Goal: Download file/media

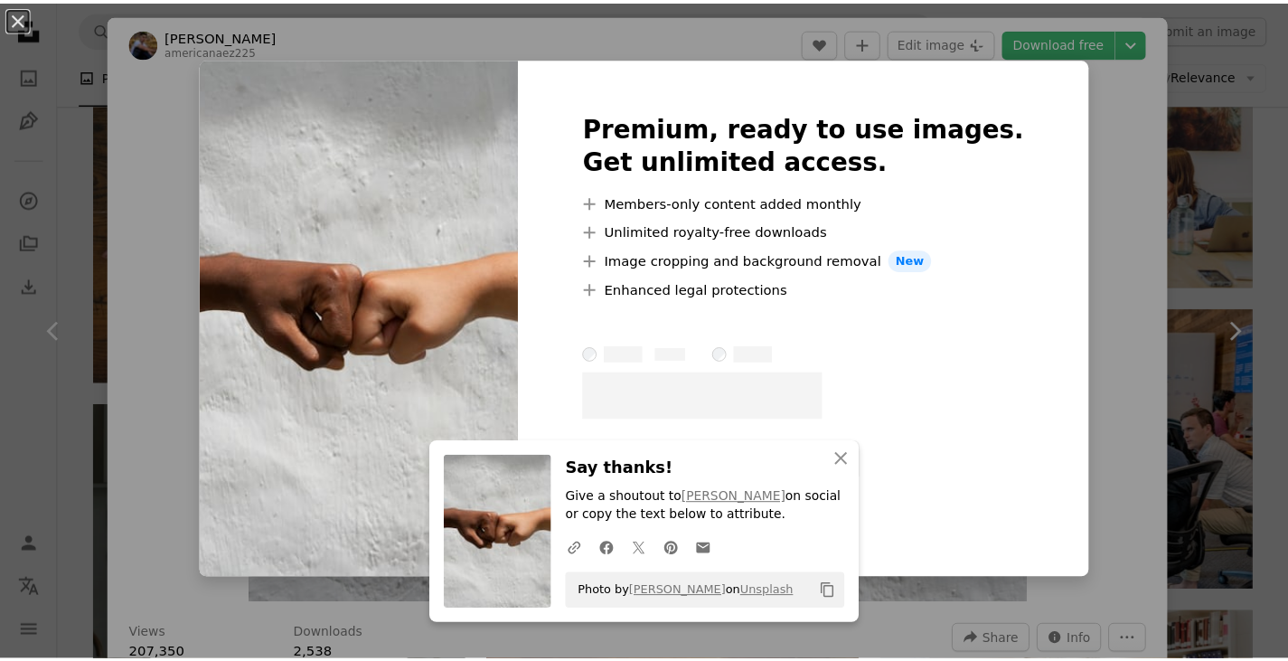
scroll to position [2547, 0]
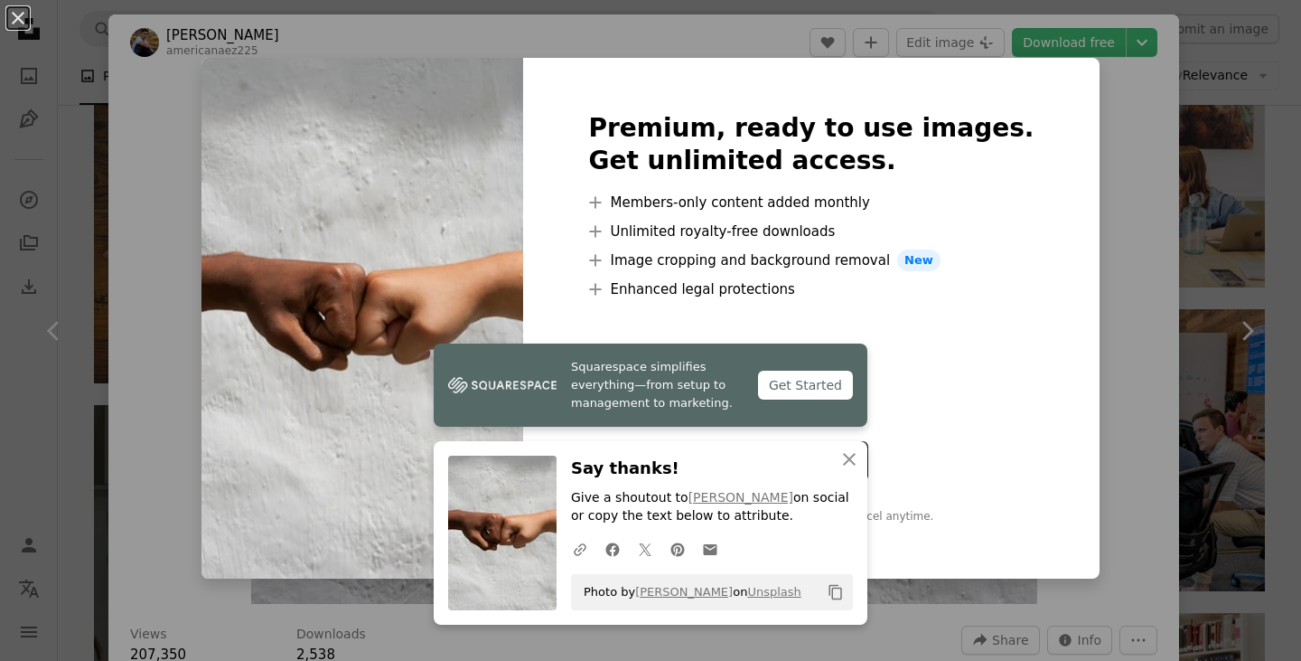
click at [1108, 182] on div "An X shape Premium, ready to use images. Get unlimited access. A plus sign Memb…" at bounding box center [650, 330] width 1301 height 661
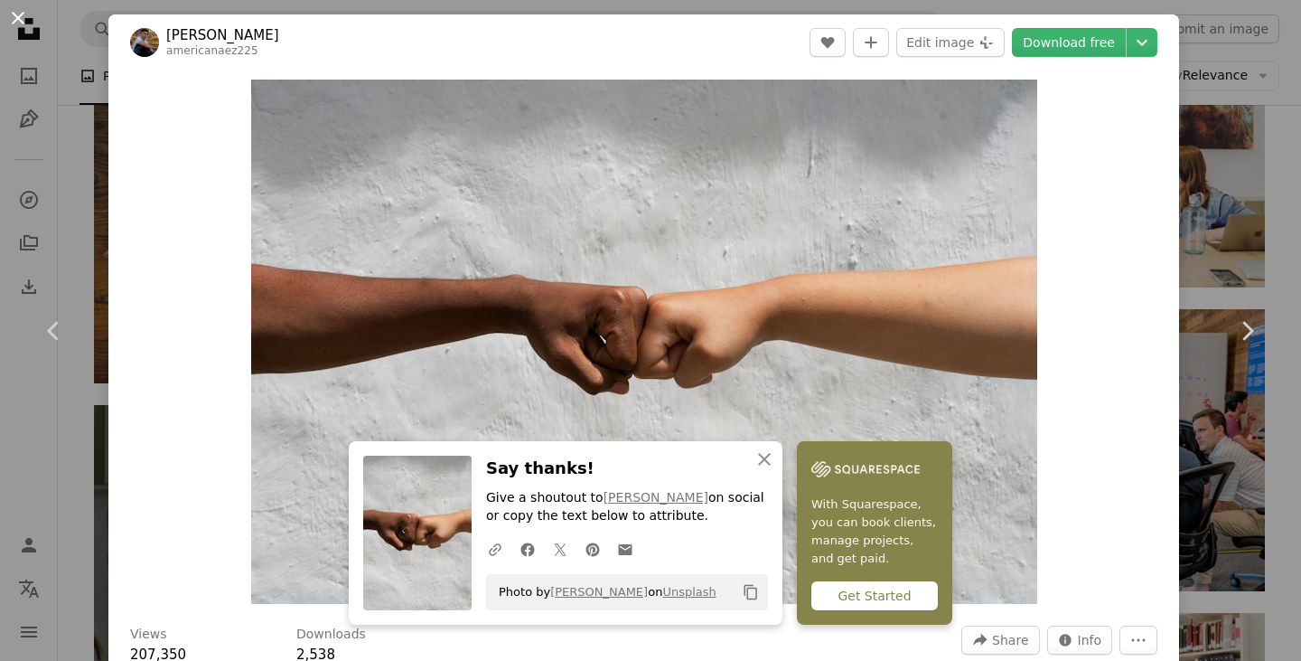
click at [22, 29] on button "An X shape" at bounding box center [18, 18] width 22 height 22
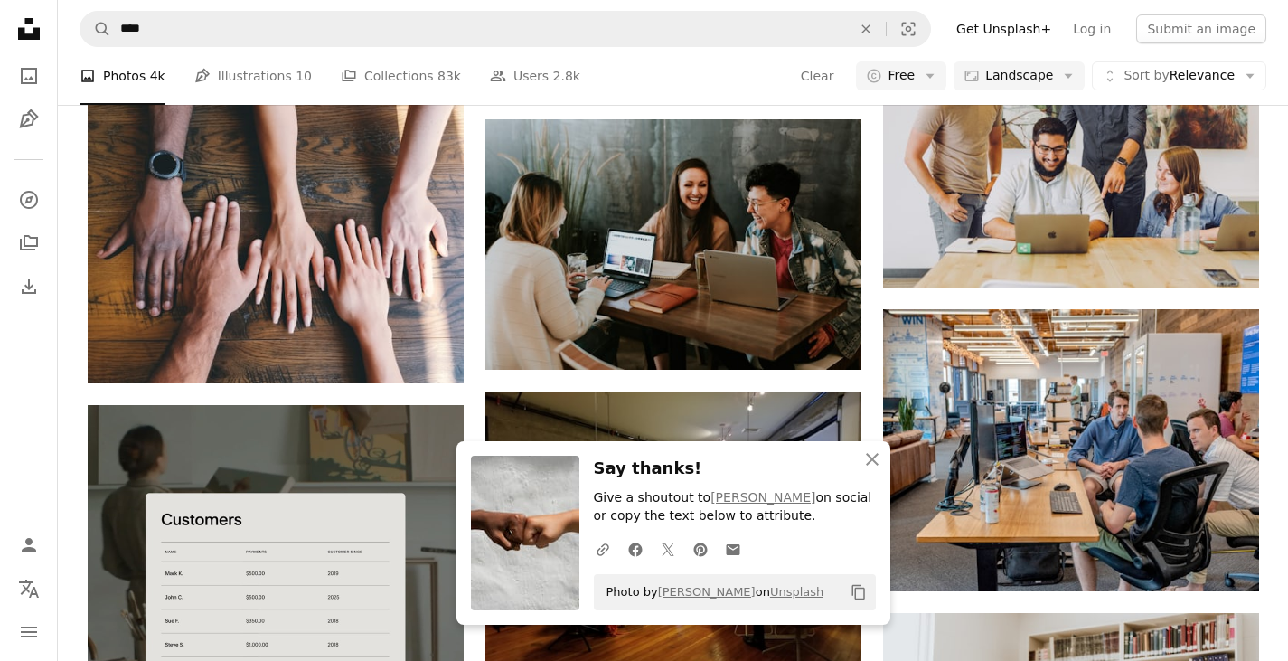
scroll to position [2967, 0]
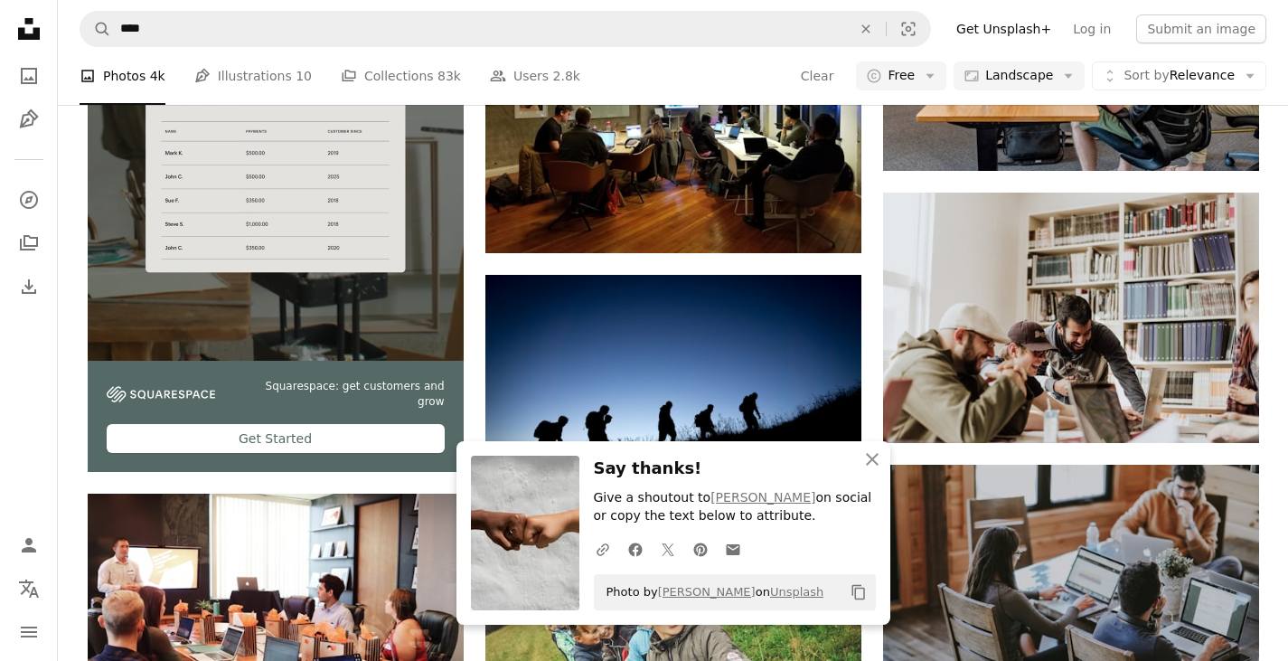
click at [472, 420] on div "A heart A plus sign [PERSON_NAME] Available for hire A checkmark inside of a ci…" at bounding box center [673, 536] width 1171 height 6104
click at [870, 463] on icon "An X shape" at bounding box center [872, 459] width 22 height 22
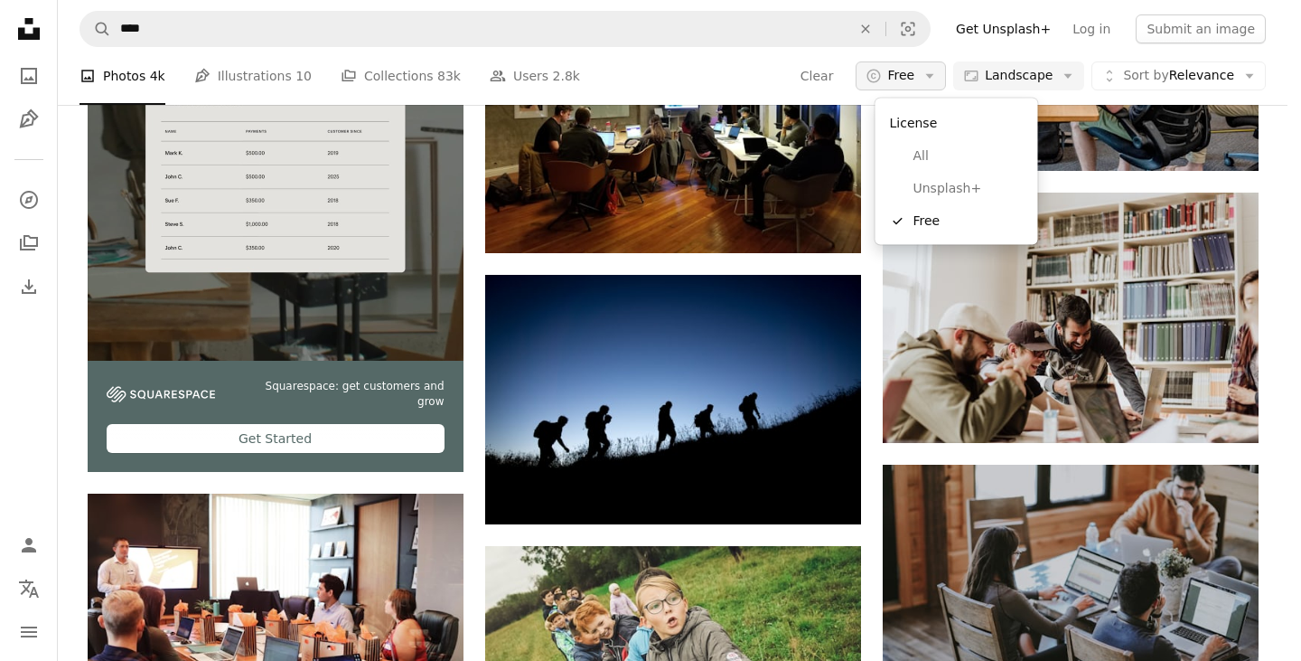
click at [914, 79] on span "Free" at bounding box center [900, 76] width 27 height 18
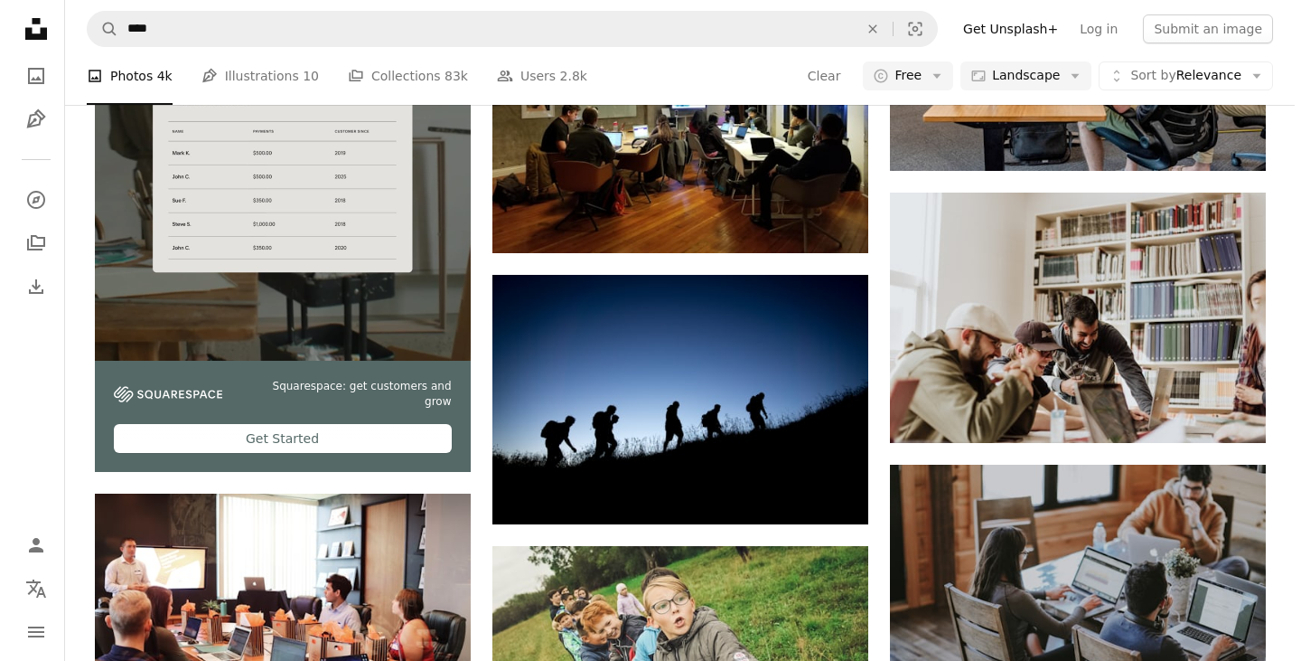
scroll to position [3117, 0]
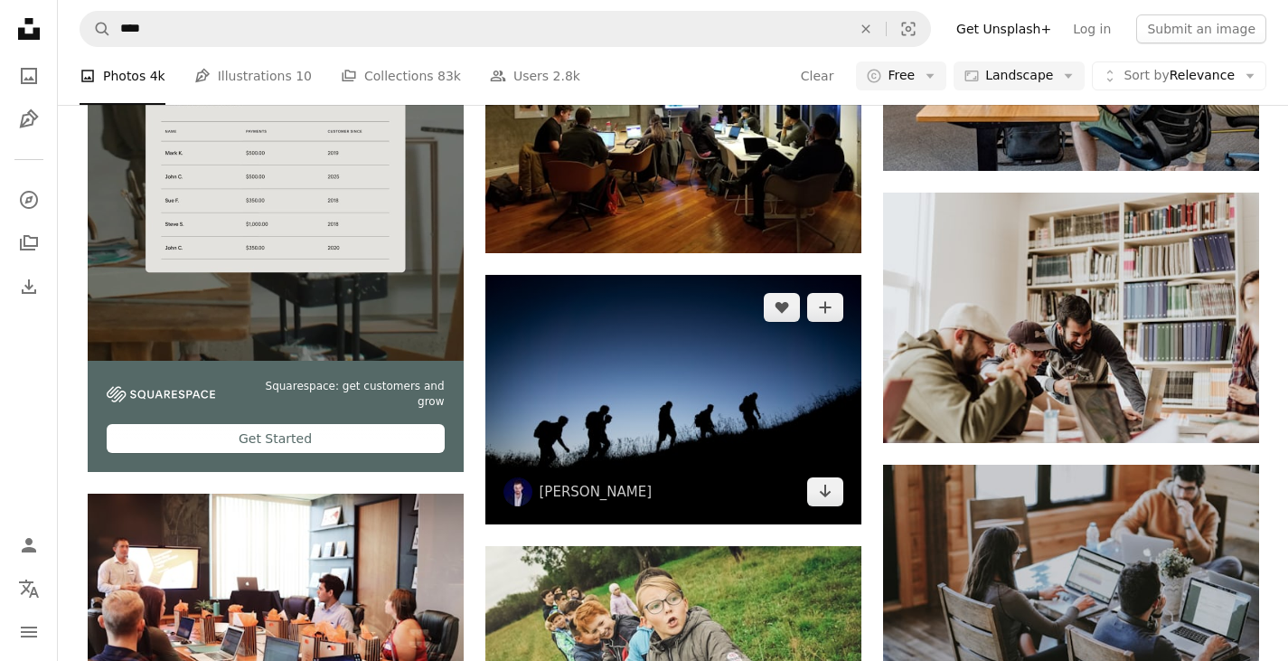
click at [648, 275] on img at bounding box center [673, 399] width 376 height 249
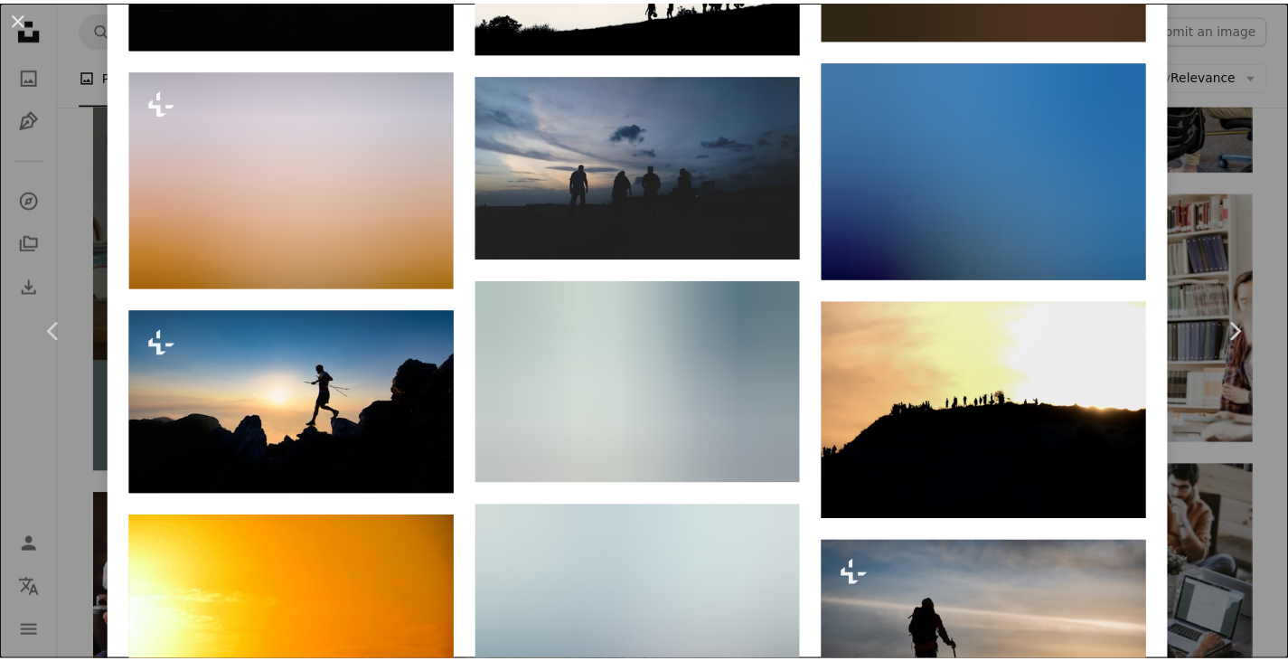
scroll to position [5412, 0]
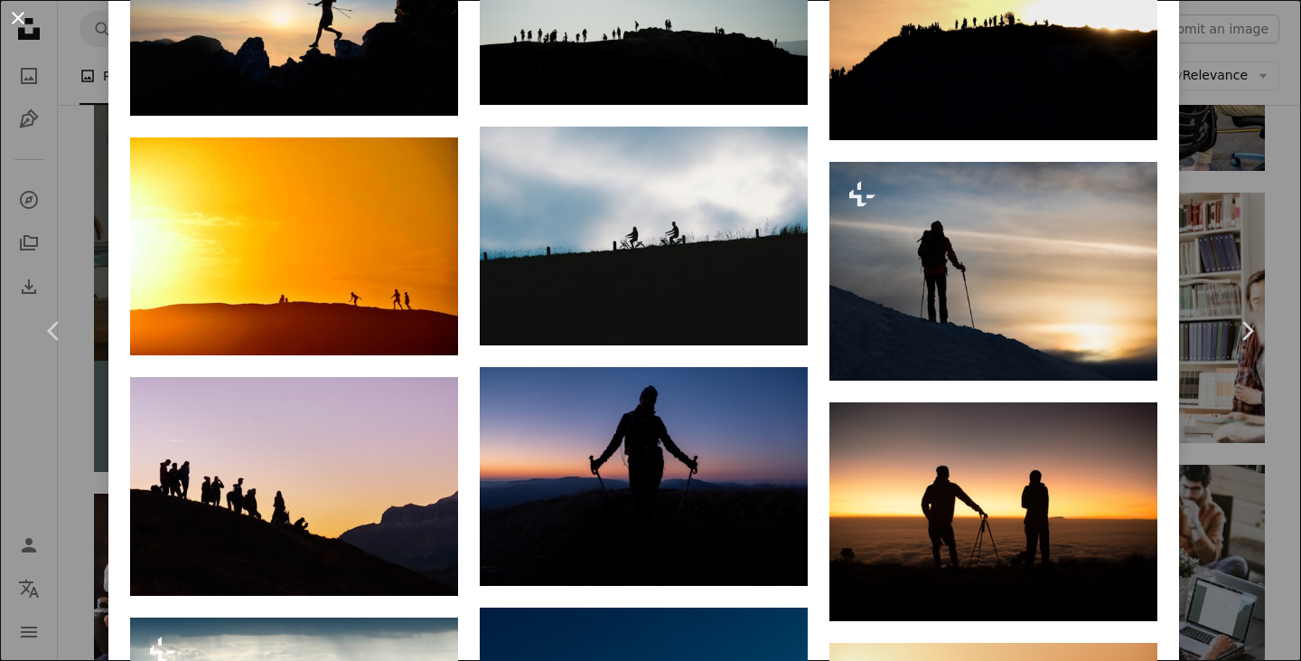
click at [22, 21] on button "An X shape" at bounding box center [18, 18] width 22 height 22
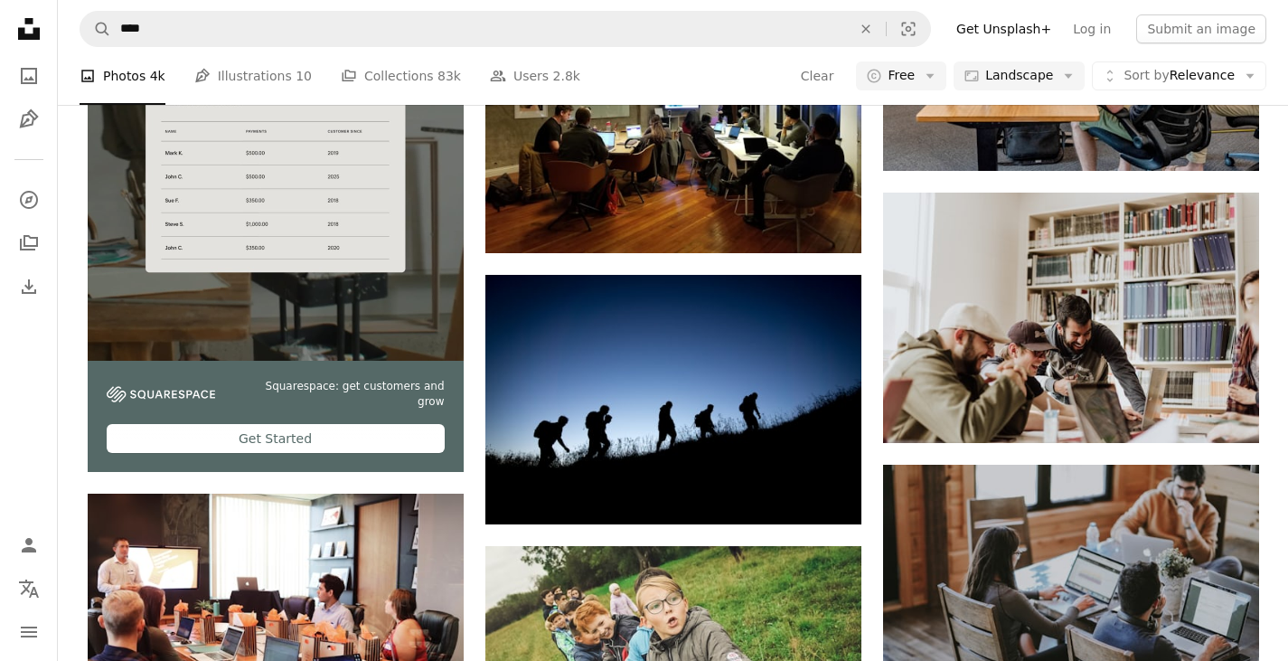
scroll to position [5870, 0]
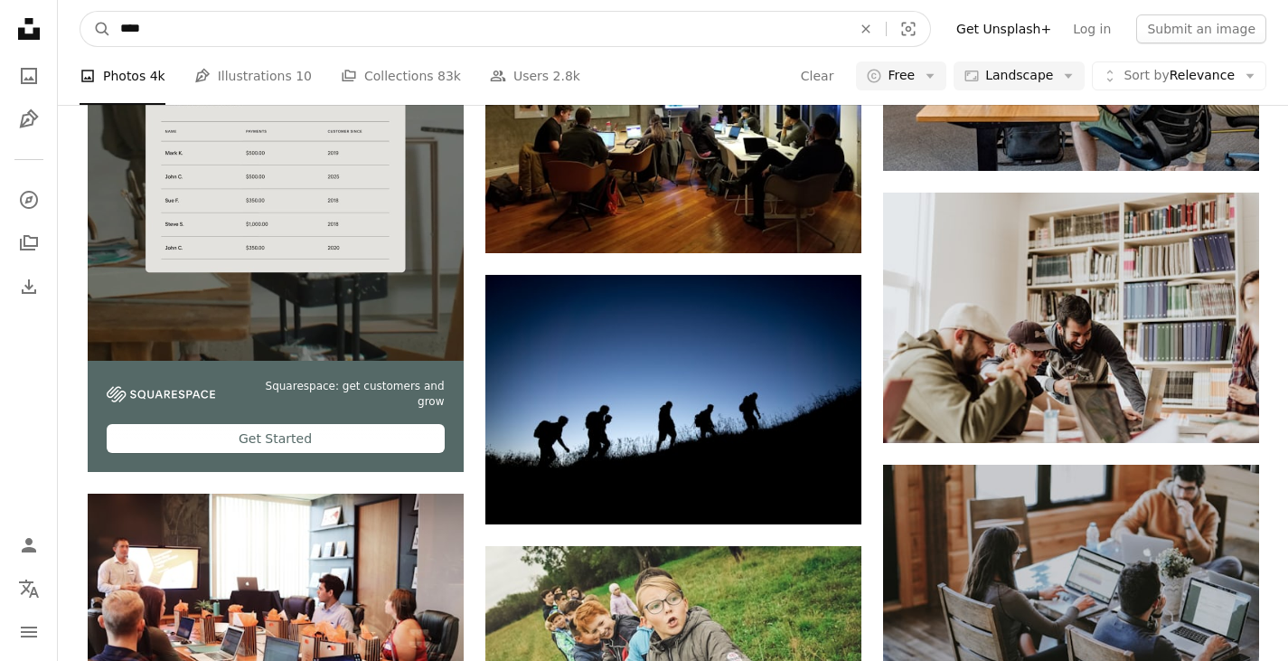
click at [352, 24] on input "****" at bounding box center [478, 29] width 735 height 34
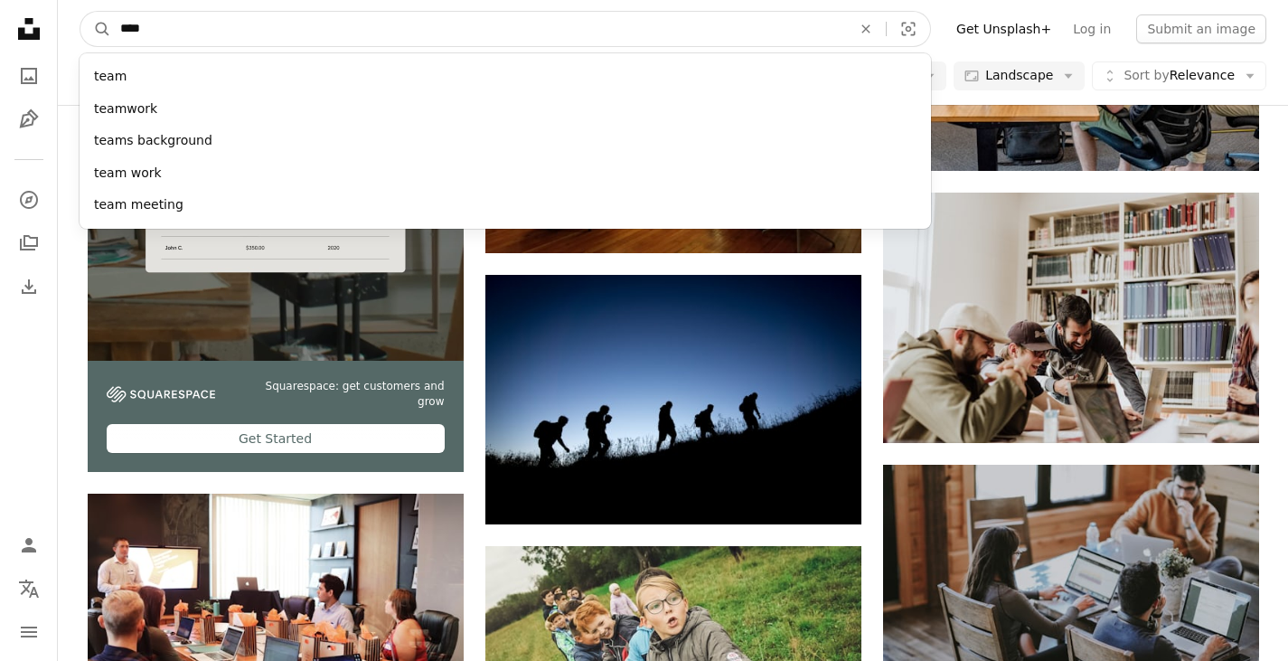
click at [352, 24] on input "****" at bounding box center [478, 29] width 735 height 34
type input "*******"
click button "A magnifying glass" at bounding box center [95, 29] width 31 height 34
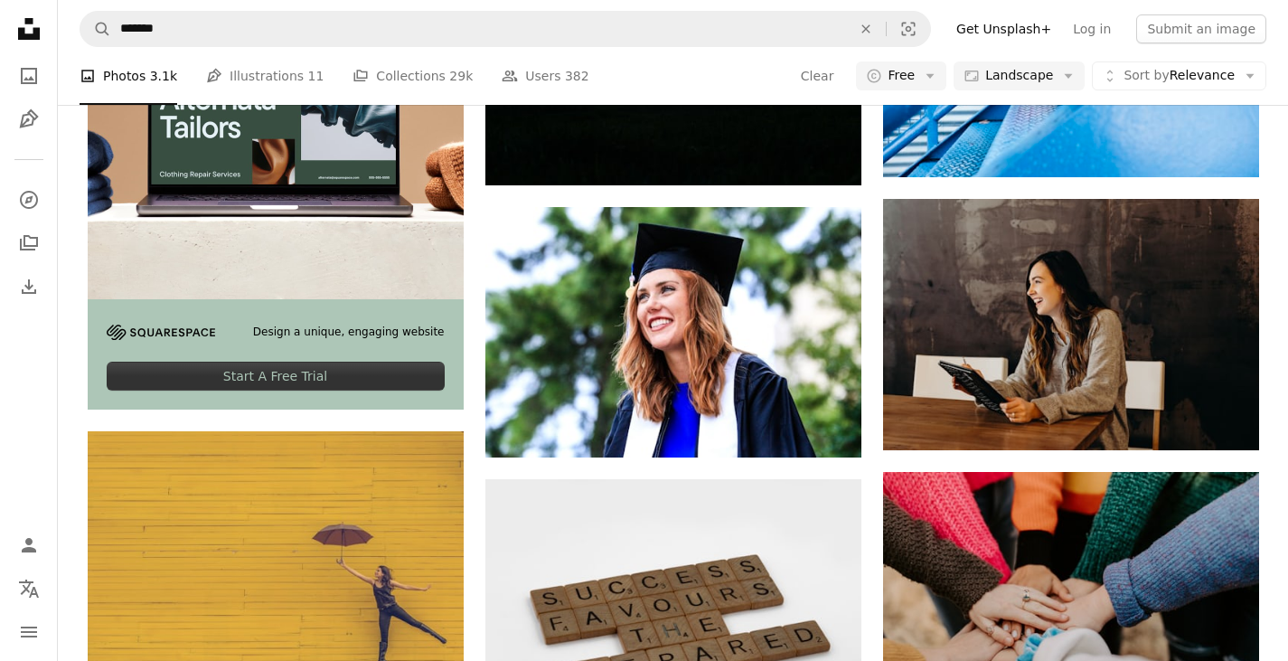
scroll to position [2725, 0]
click at [829, 158] on icon "Download" at bounding box center [825, 151] width 12 height 13
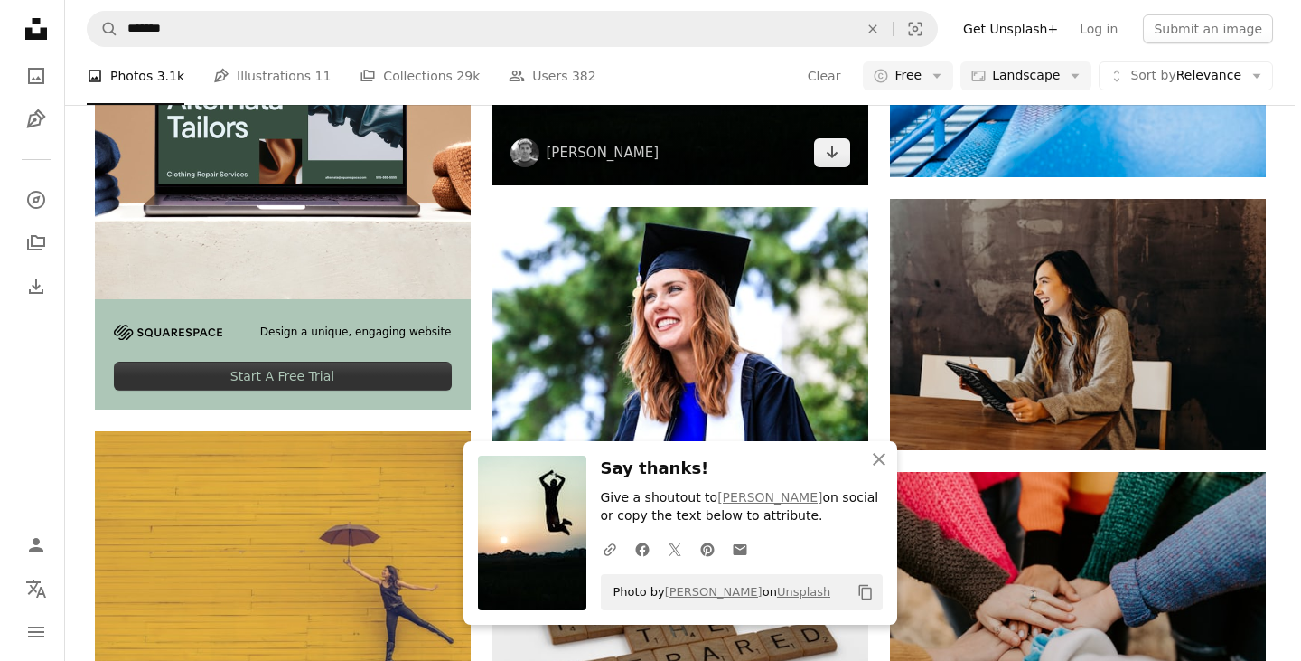
scroll to position [3393, 0]
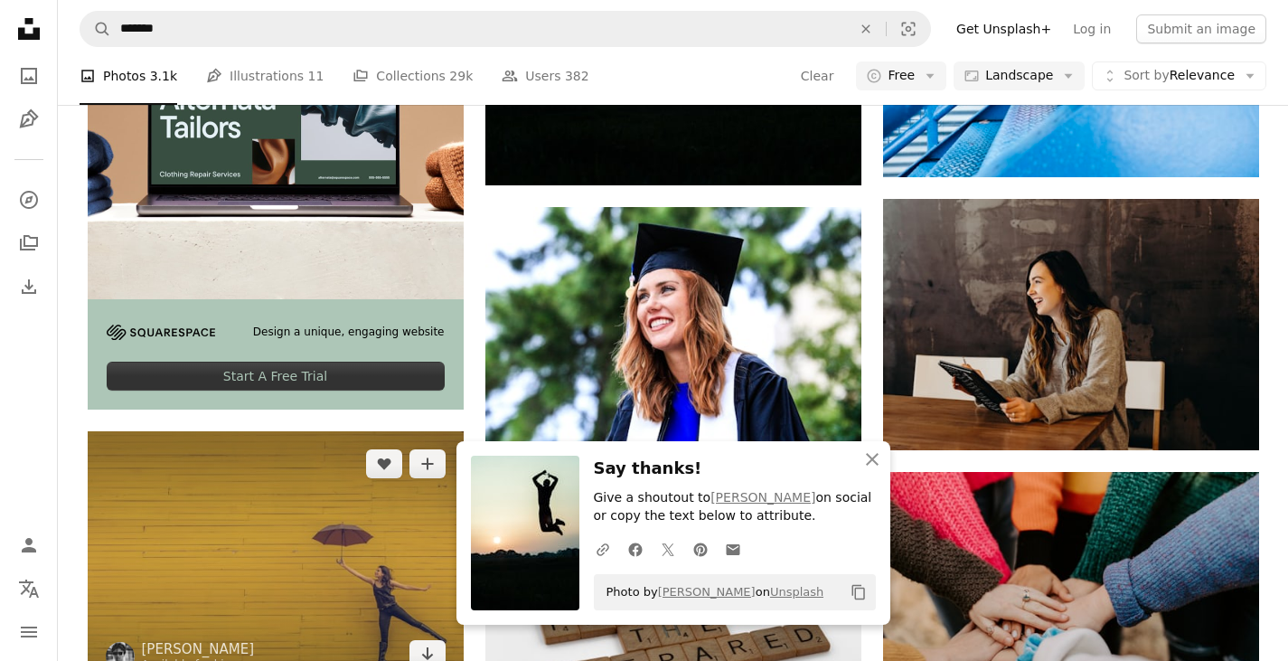
click at [265, 431] on img at bounding box center [276, 559] width 376 height 256
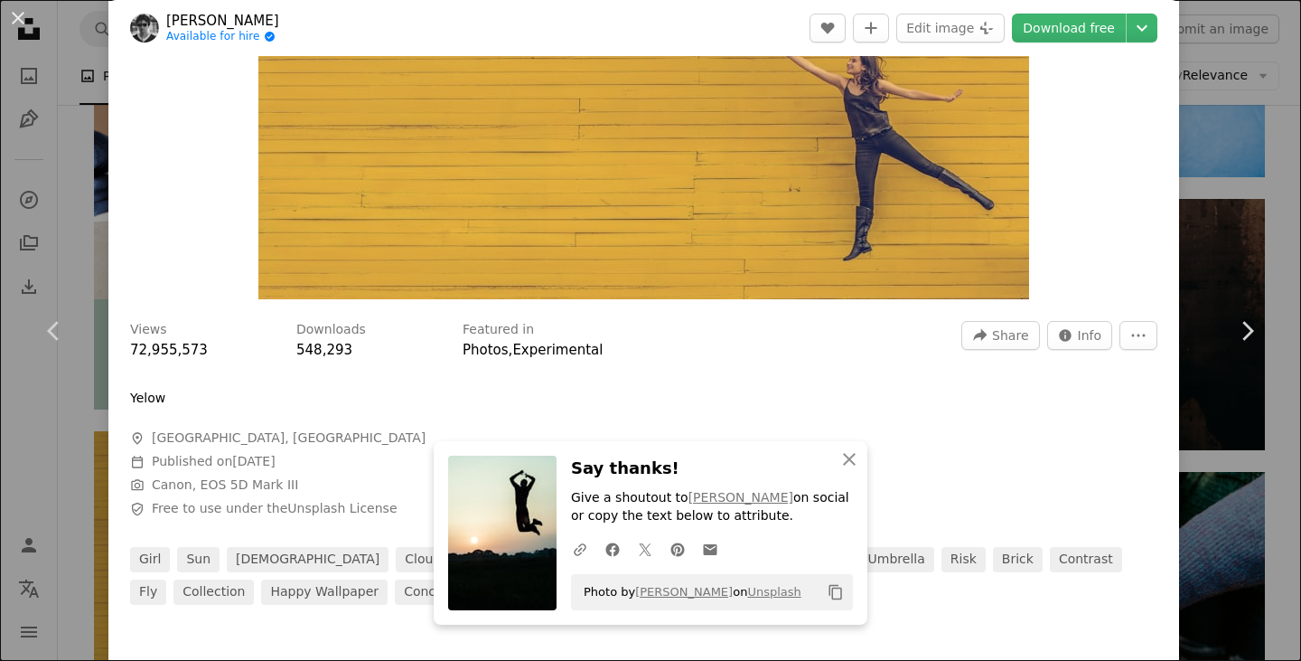
scroll to position [355, 0]
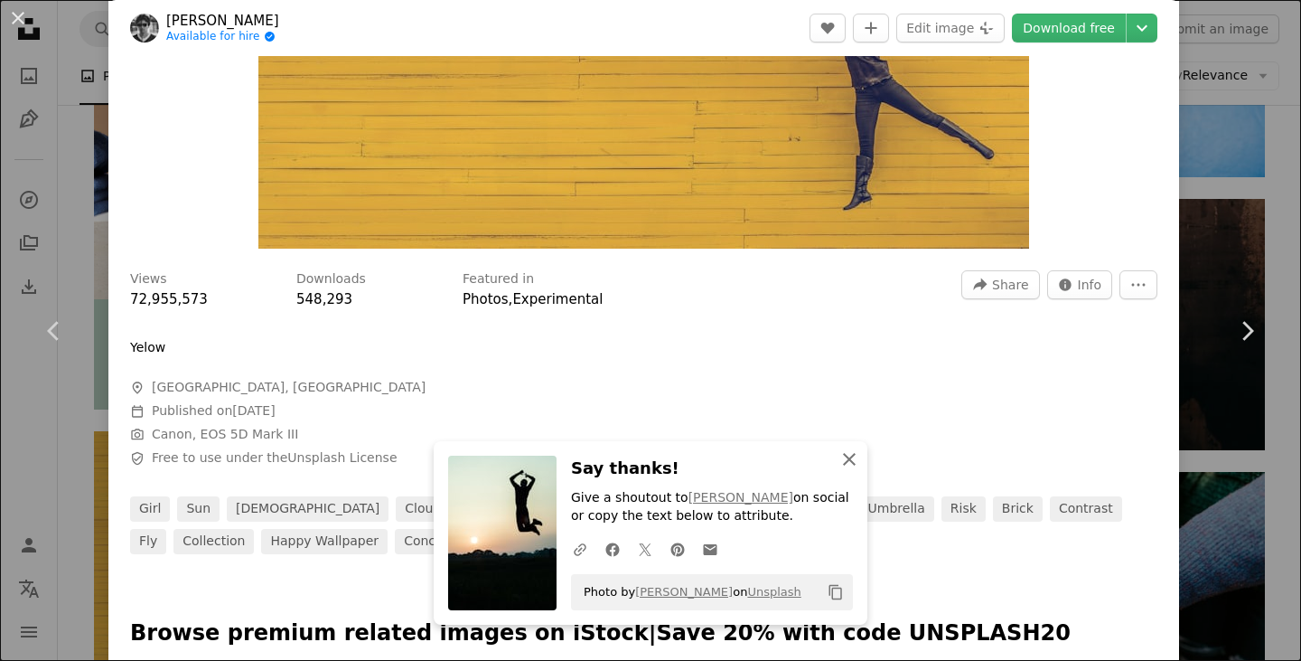
click at [842, 462] on icon "An X shape" at bounding box center [850, 459] width 22 height 22
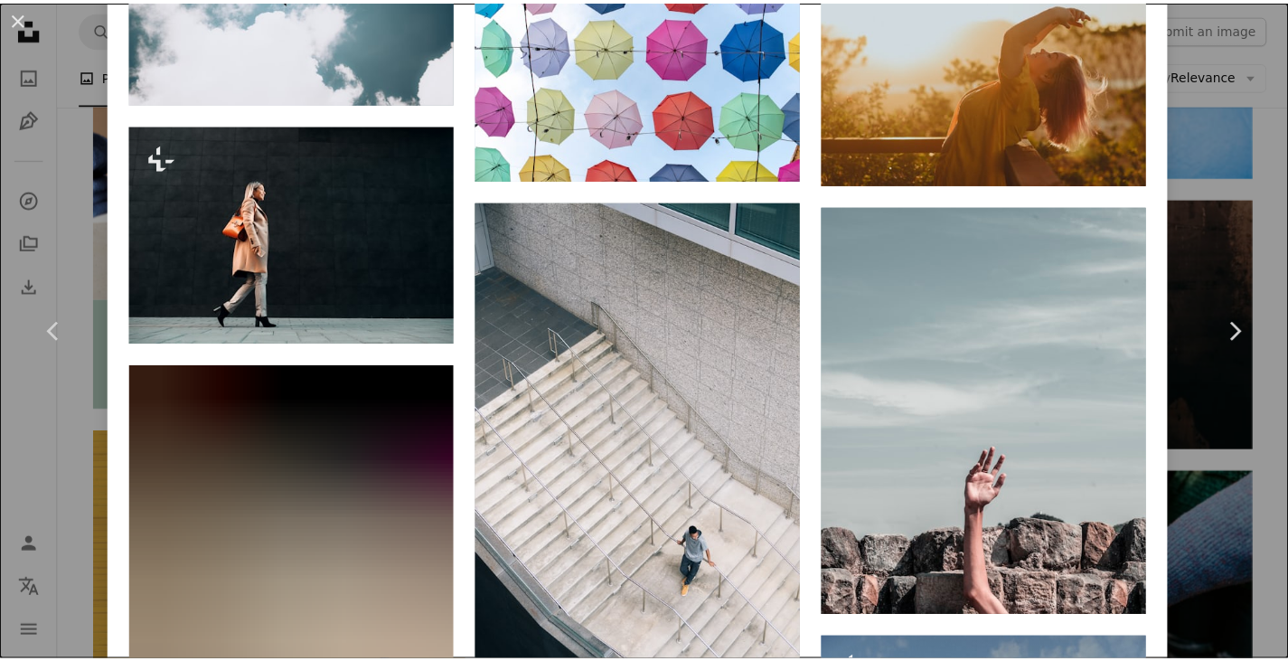
scroll to position [7725, 0]
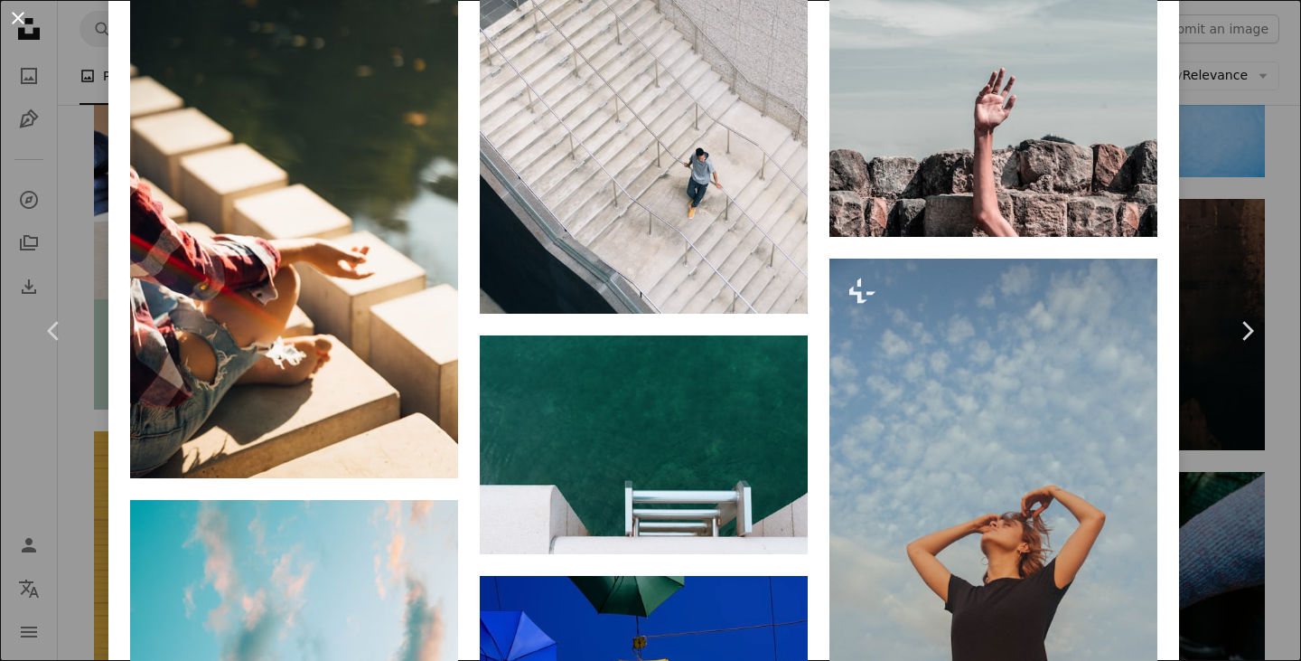
click at [23, 19] on button "An X shape" at bounding box center [18, 18] width 22 height 22
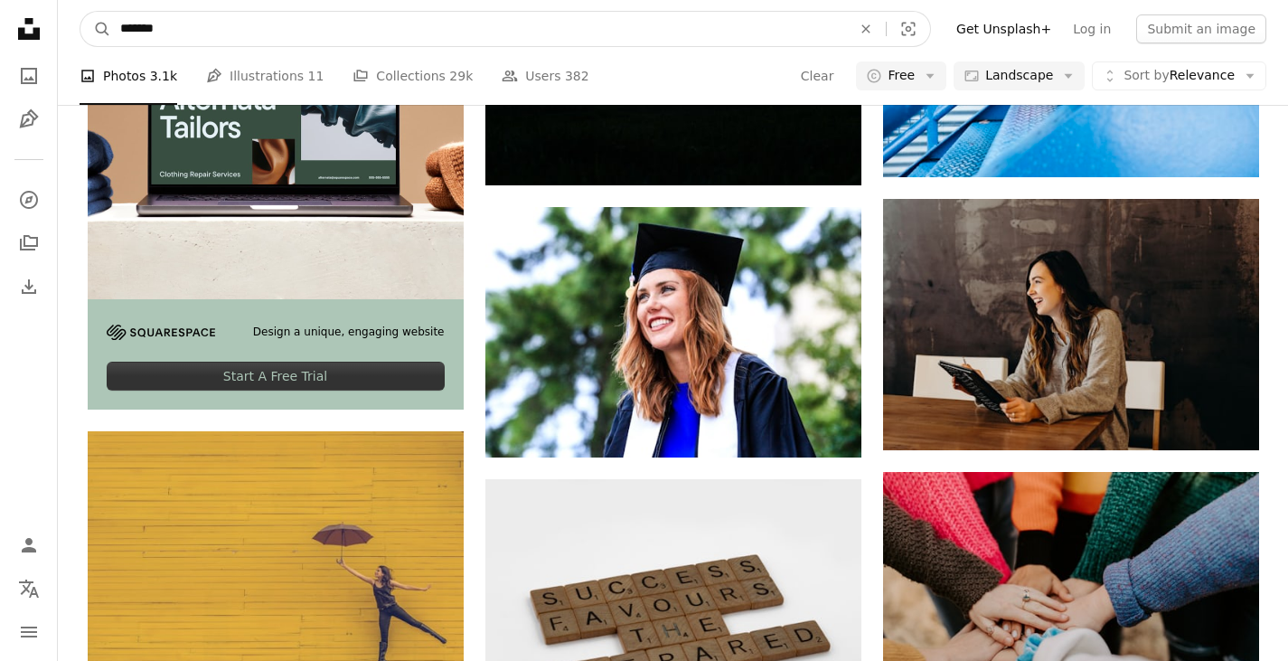
click at [257, 27] on input "*******" at bounding box center [478, 29] width 735 height 34
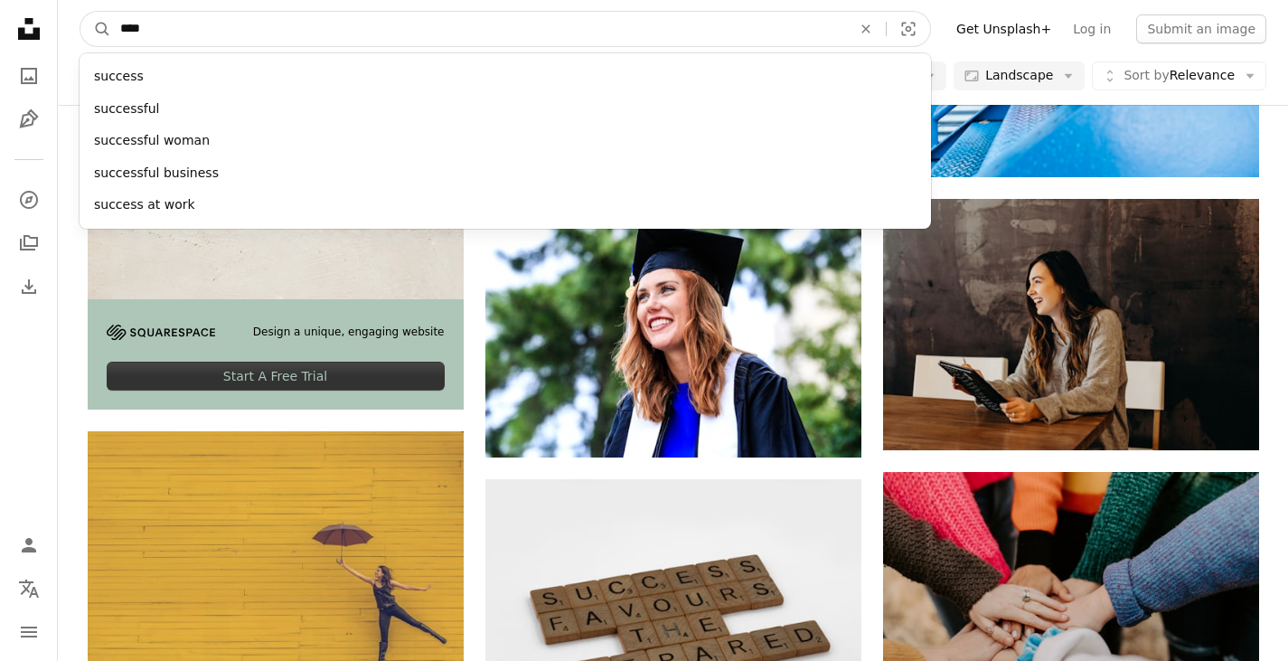
type input "*****"
click button "A magnifying glass" at bounding box center [95, 29] width 31 height 34
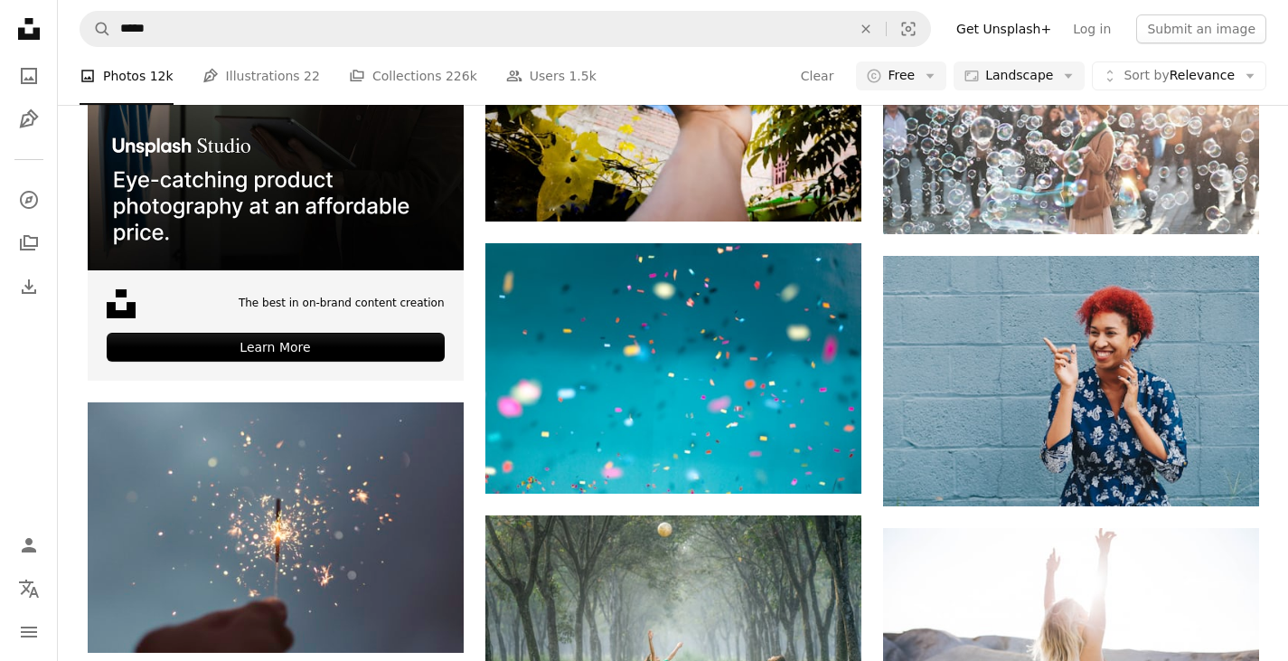
scroll to position [4031, 0]
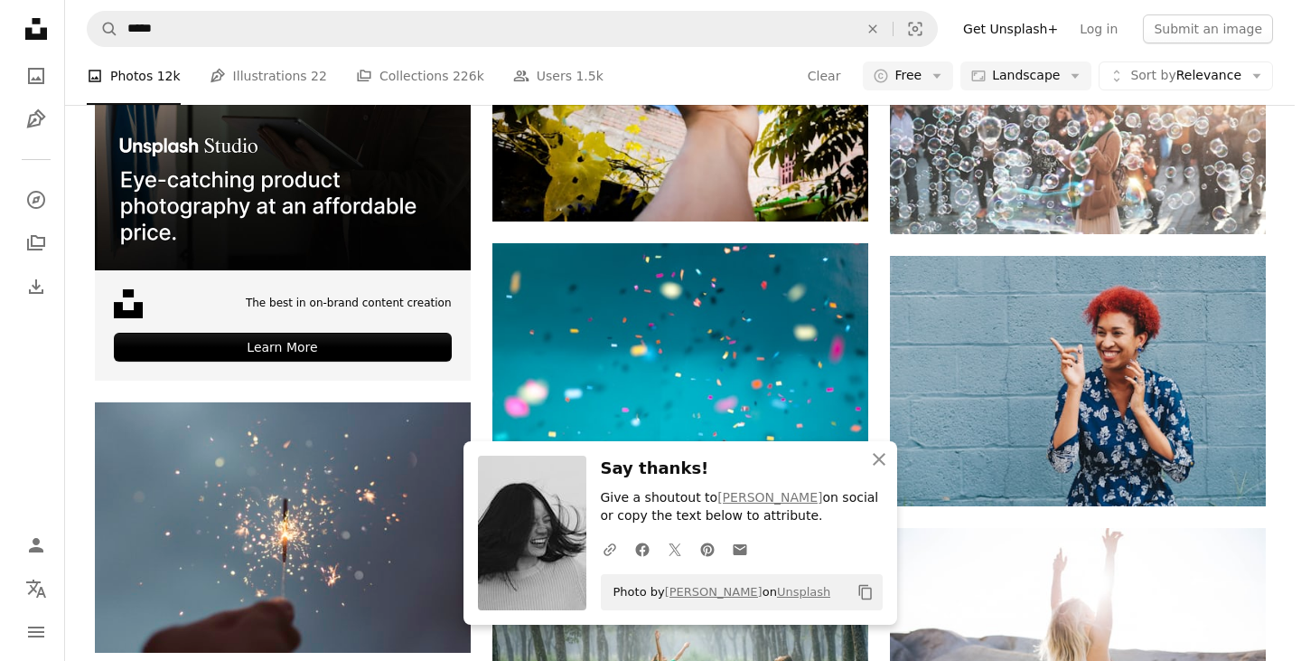
scroll to position [4128, 0]
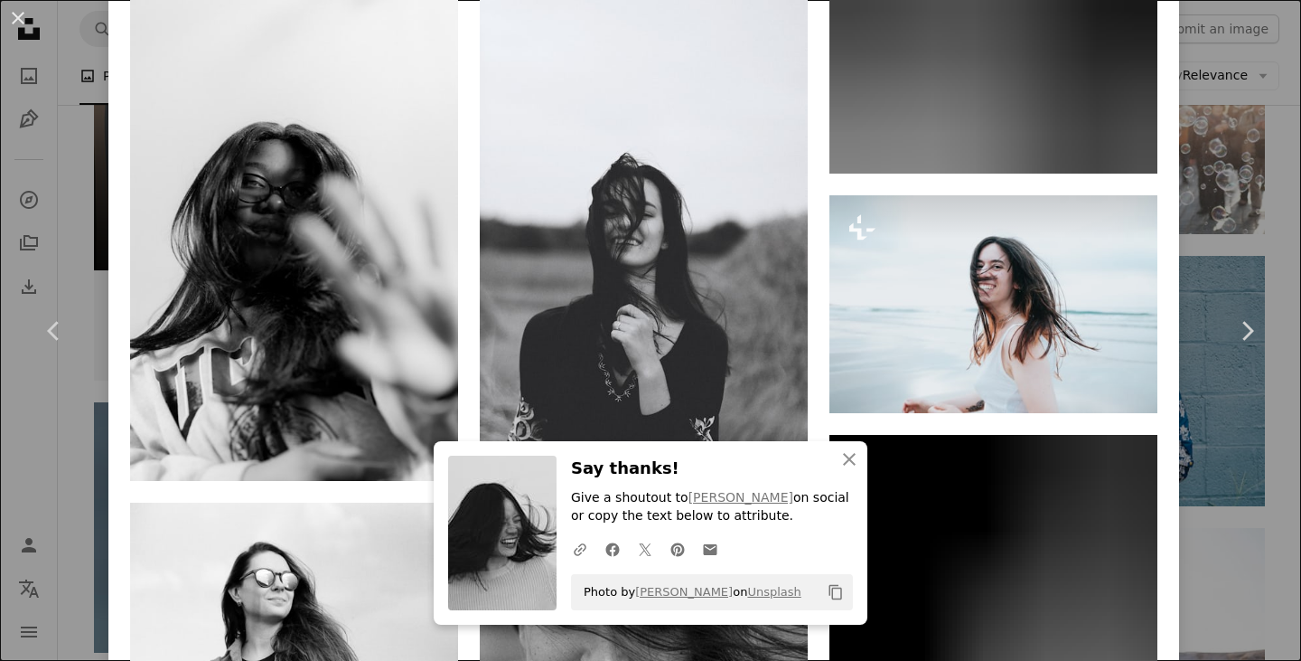
scroll to position [1313, 0]
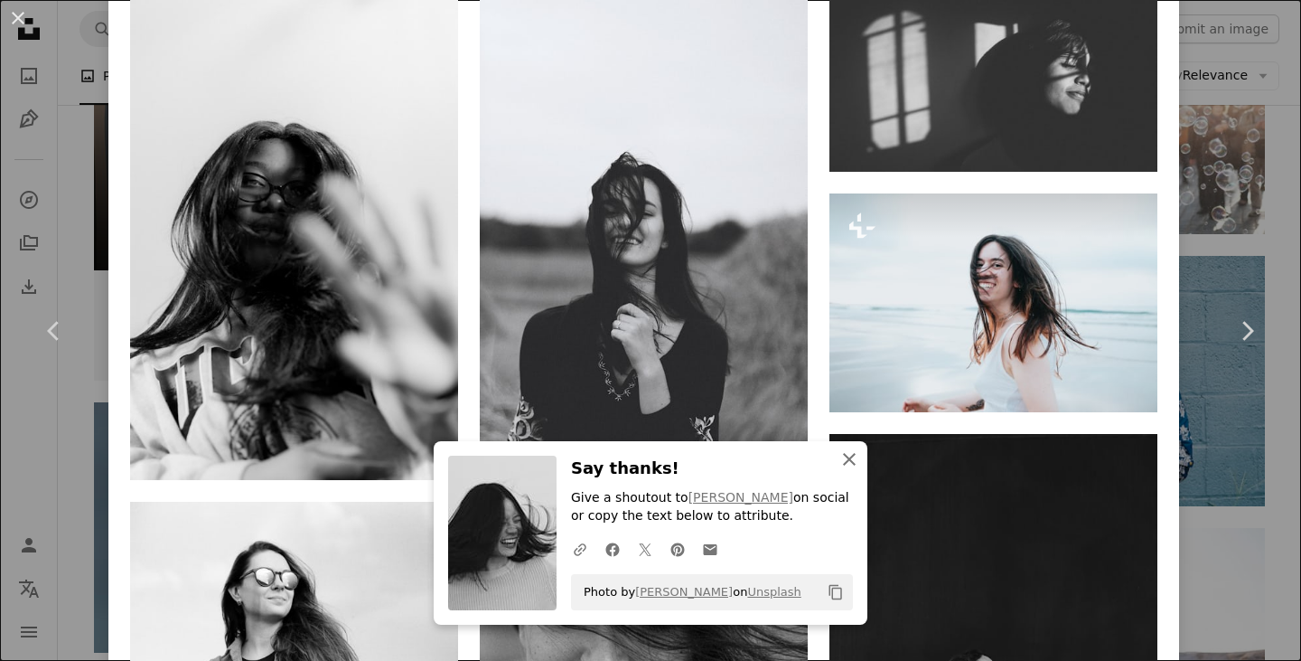
click at [839, 461] on icon "An X shape" at bounding box center [850, 459] width 22 height 22
